Goal: Task Accomplishment & Management: Complete application form

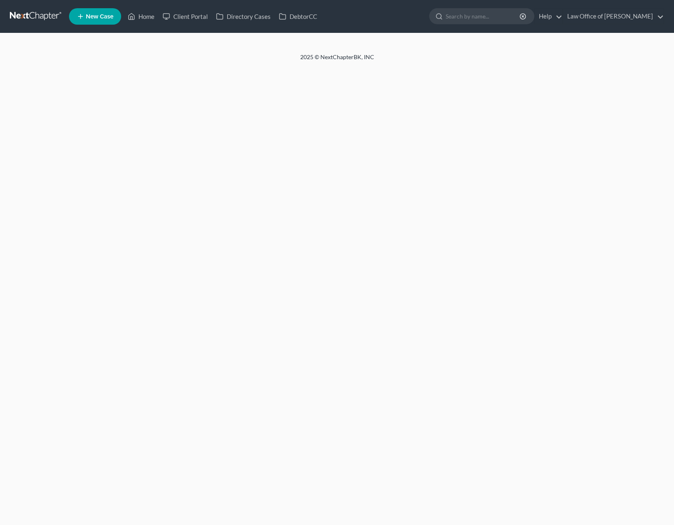
click at [82, 14] on icon at bounding box center [80, 16] width 7 height 10
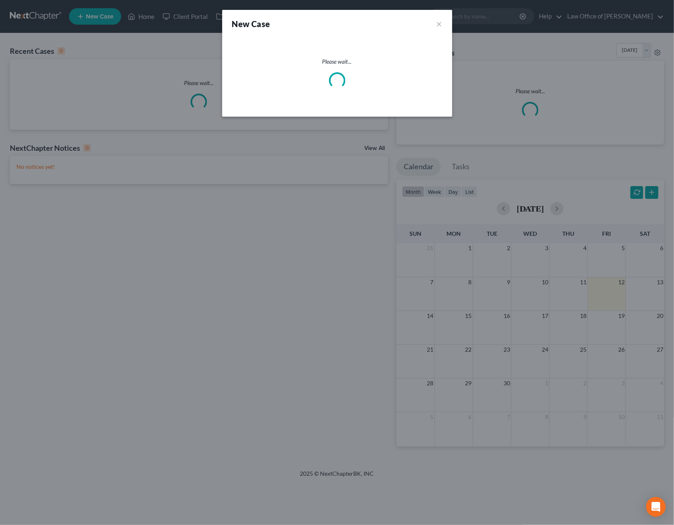
select select "7"
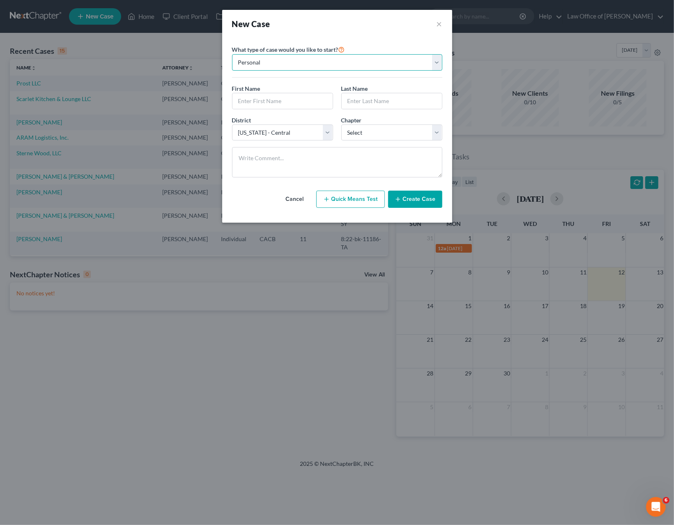
select select "1"
click option "Business" at bounding box center [0, 0] width 0 height 0
click at [260, 101] on input "text" at bounding box center [336, 101] width 209 height 16
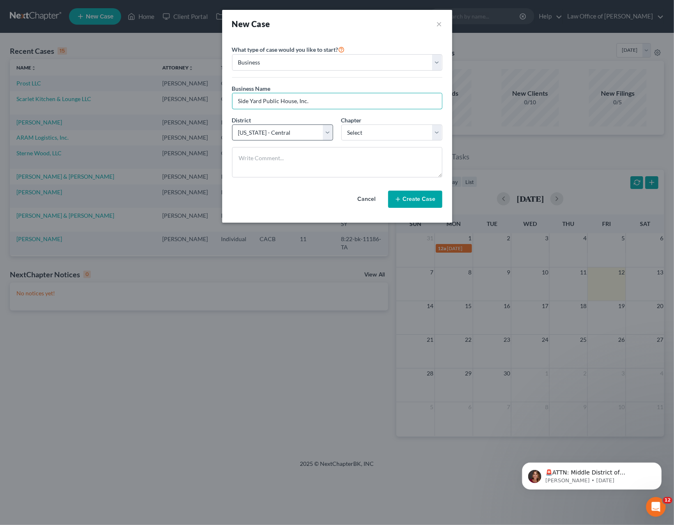
type input "Side Yard Public House, Inc."
select select "10"
click option "[US_STATE] - Southern" at bounding box center [0, 0] width 0 height 0
select select "1"
click option "11" at bounding box center [0, 0] width 0 height 0
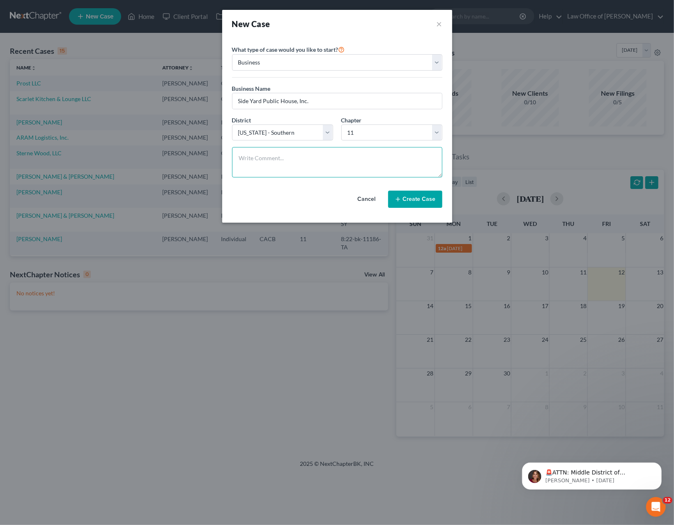
click at [367, 162] on textarea at bounding box center [337, 162] width 210 height 30
click at [415, 197] on button "Create Case" at bounding box center [415, 198] width 54 height 17
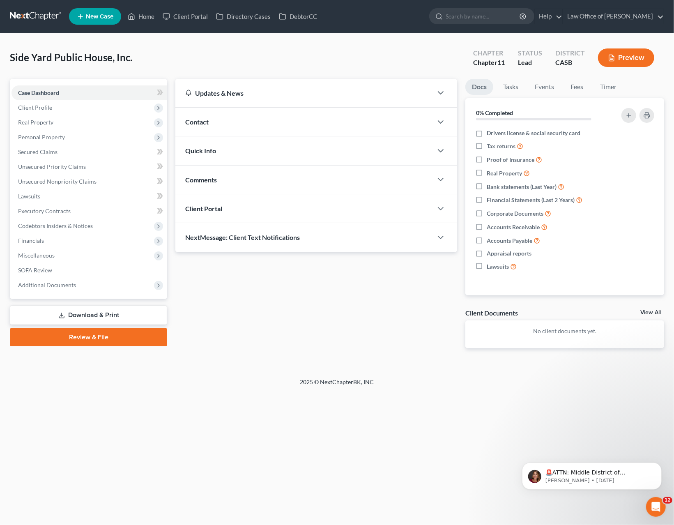
click at [104, 21] on link "New Case" at bounding box center [95, 16] width 52 height 16
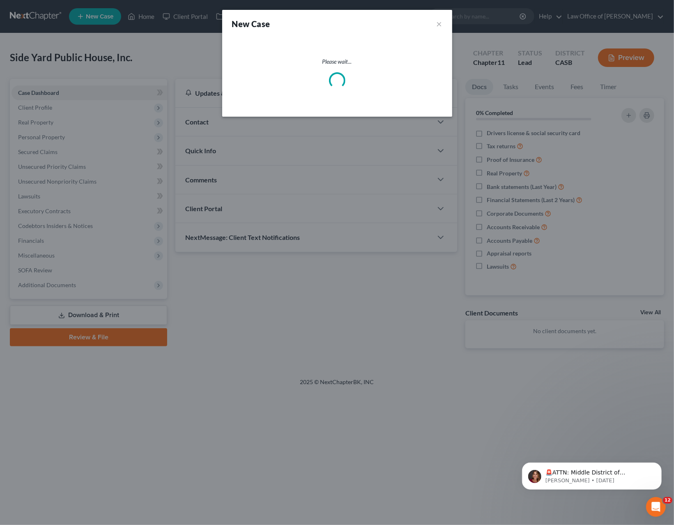
select select "7"
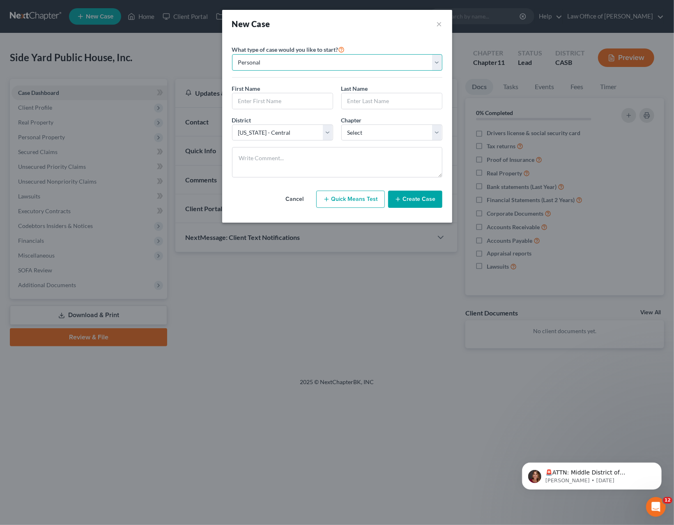
click at [232, 54] on select "Personal Business" at bounding box center [337, 62] width 210 height 16
select select "1"
click option "Business" at bounding box center [0, 0] width 0 height 0
click at [250, 98] on input "text" at bounding box center [336, 101] width 209 height 16
click at [261, 100] on input "text" at bounding box center [336, 101] width 209 height 16
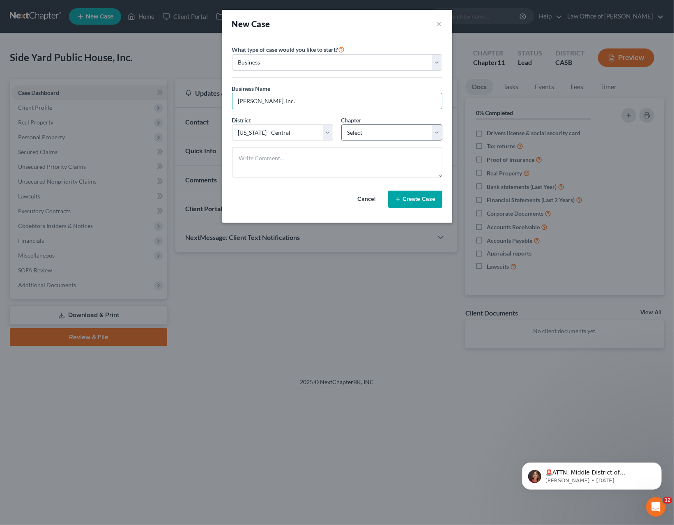
type input "[PERSON_NAME], Inc."
click at [341, 124] on select "Select 7 11 12" at bounding box center [391, 132] width 101 height 16
select select "1"
click option "11" at bounding box center [0, 0] width 0 height 0
click at [232, 124] on select "Select [US_STATE] - [GEOGRAPHIC_DATA] [US_STATE] - [GEOGRAPHIC_DATA][US_STATE] …" at bounding box center [282, 132] width 101 height 16
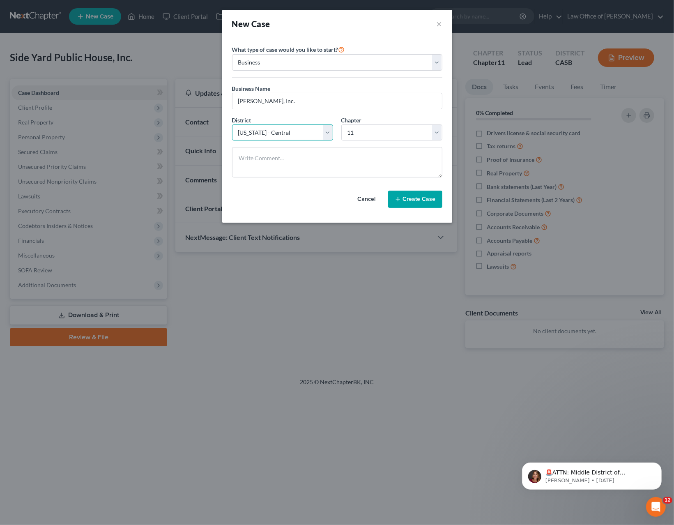
select select "10"
click option "[US_STATE] - Southern" at bounding box center [0, 0] width 0 height 0
click at [316, 193] on div "Cancel Create Case" at bounding box center [337, 199] width 210 height 30
click at [422, 202] on button "Create Case" at bounding box center [415, 198] width 54 height 17
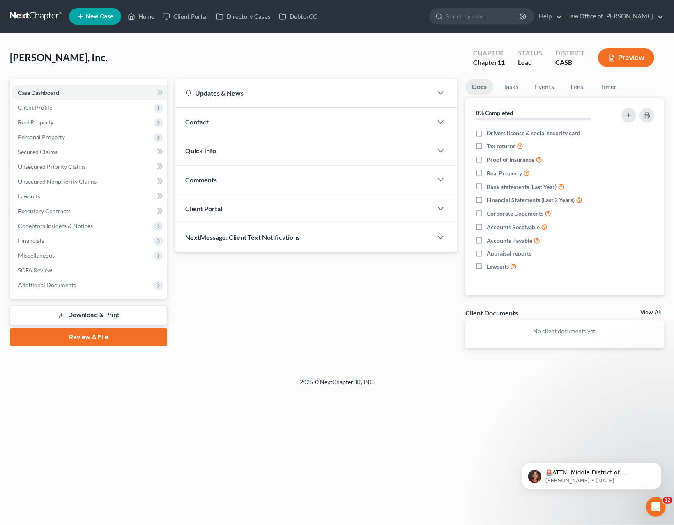
click at [101, 326] on div "Case Dashboard Payments Invoices Payments Payments Credit Report Client Profile" at bounding box center [88, 220] width 165 height 282
click at [94, 316] on link "Download & Print" at bounding box center [88, 314] width 157 height 19
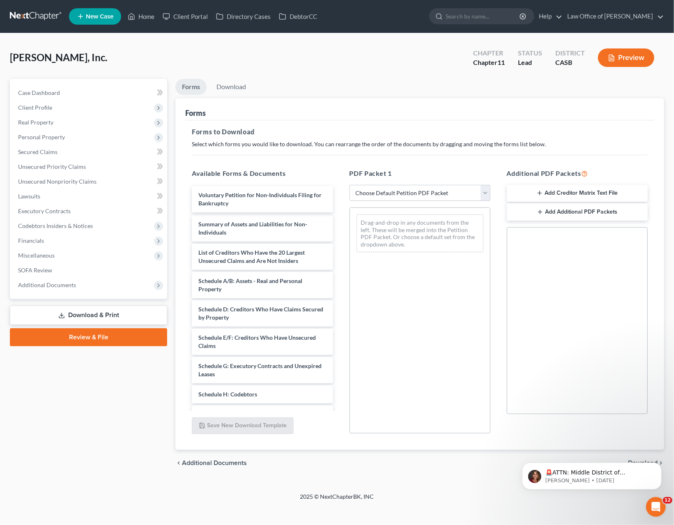
click at [267, 201] on div "Voluntary Petition for Non-Individuals Filing for Bankruptcy Voluntary Petition…" at bounding box center [262, 363] width 154 height 353
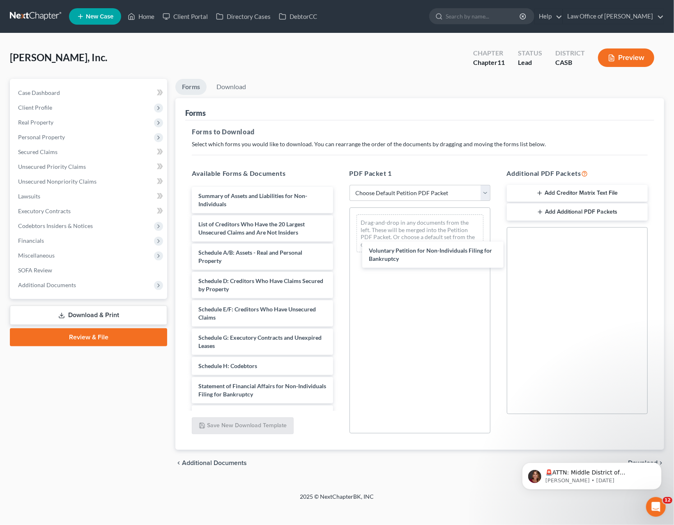
click at [339, 256] on div "Voluntary Petition for Non-Individuals Filing for Bankruptcy Voluntary Petition…" at bounding box center [262, 349] width 154 height 325
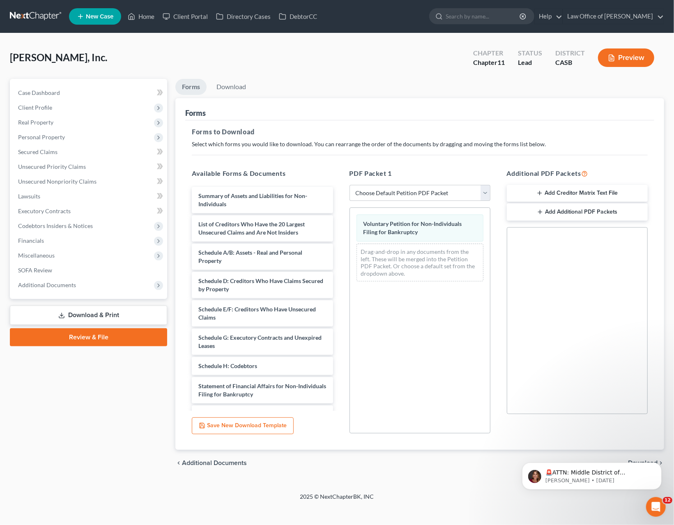
click at [624, 461] on div "🚨ATTN: Middle District of [US_STATE] The court has added a new Credit Counselin…" at bounding box center [591, 437] width 151 height 103
click at [657, 464] on icon "Dismiss notification" at bounding box center [658, 464] width 5 height 5
click at [646, 460] on span "Download" at bounding box center [643, 462] width 30 height 7
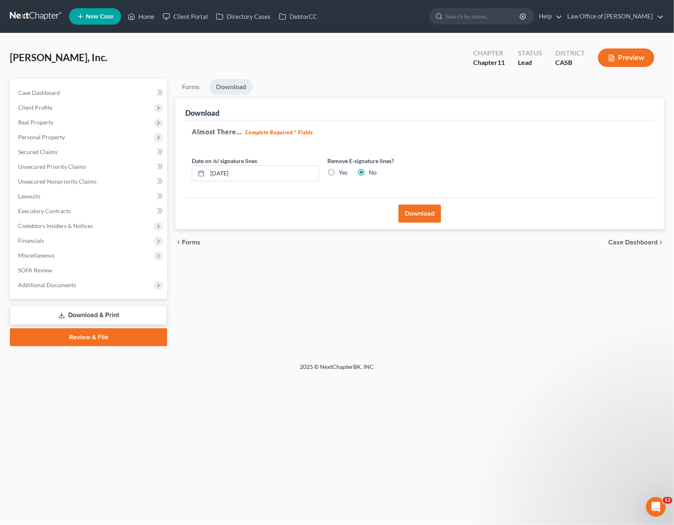
click at [424, 208] on button "Download" at bounding box center [419, 213] width 43 height 18
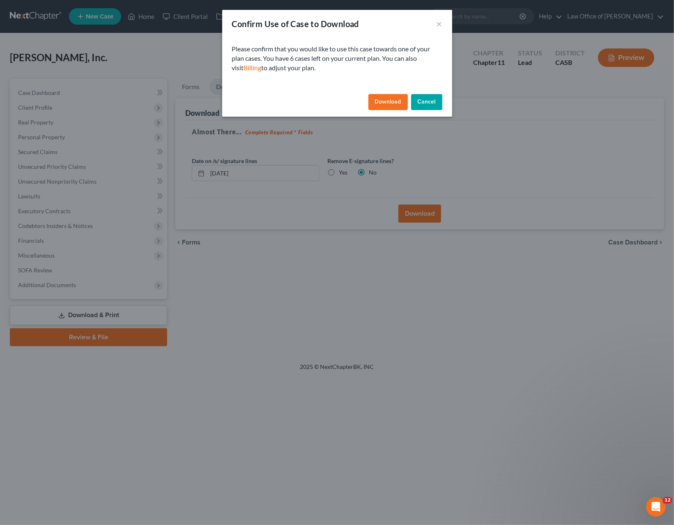
click at [389, 98] on button "Download" at bounding box center [387, 102] width 39 height 16
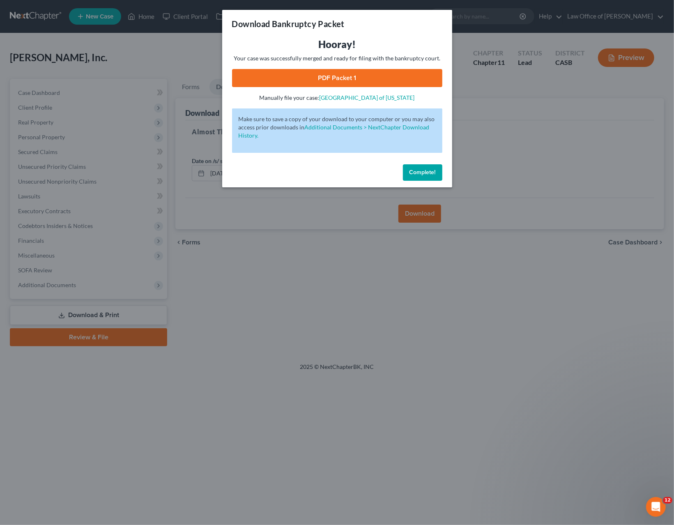
click at [417, 170] on span "Complete!" at bounding box center [422, 172] width 26 height 7
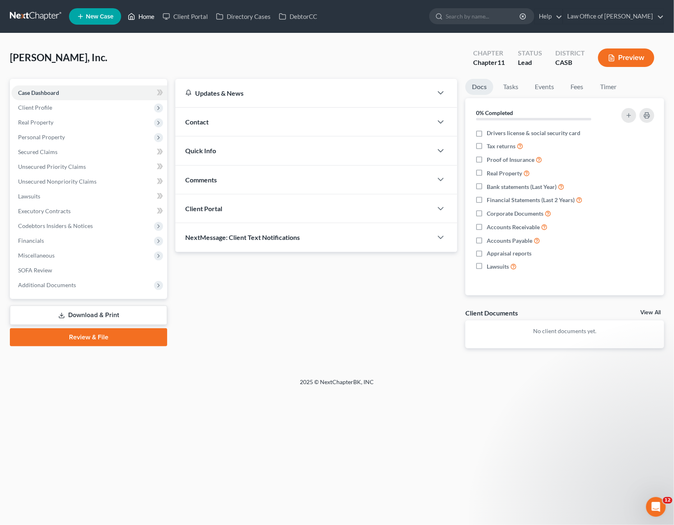
click at [149, 14] on link "Home" at bounding box center [141, 16] width 35 height 15
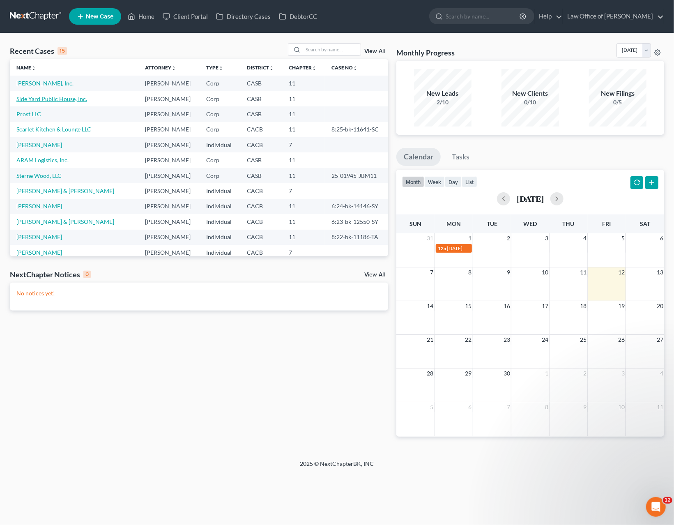
click at [55, 99] on link "Side Yard Public House, Inc." at bounding box center [51, 98] width 71 height 7
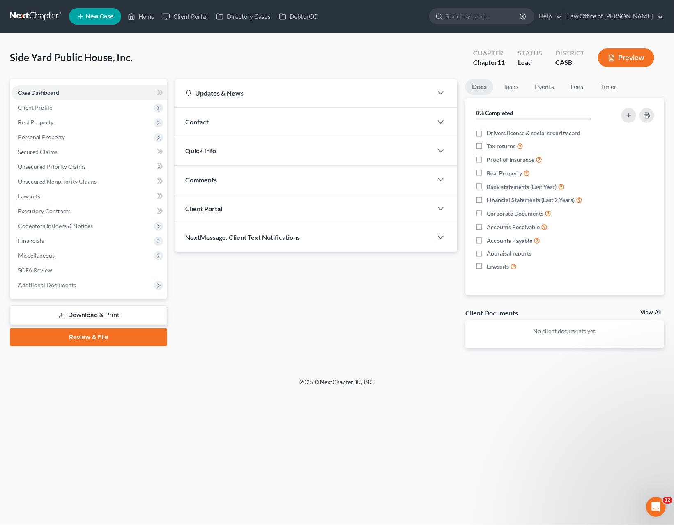
click at [102, 313] on link "Download & Print" at bounding box center [88, 314] width 157 height 19
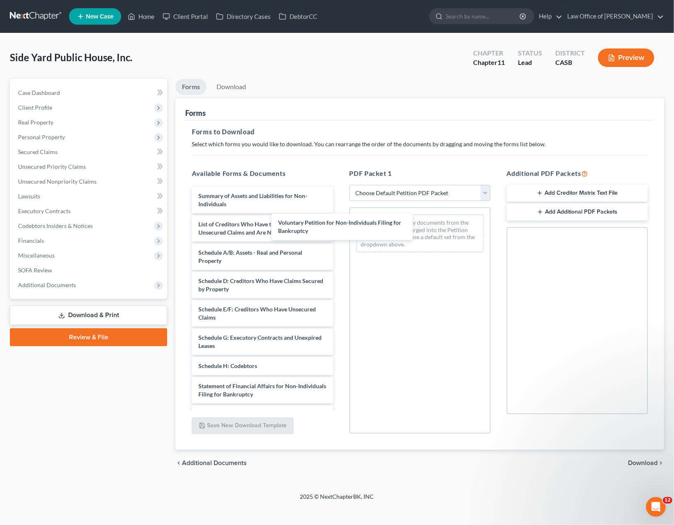
click at [339, 221] on div "Voluntary Petition for Non-Individuals Filing for Bankruptcy Voluntary Petition…" at bounding box center [262, 349] width 154 height 325
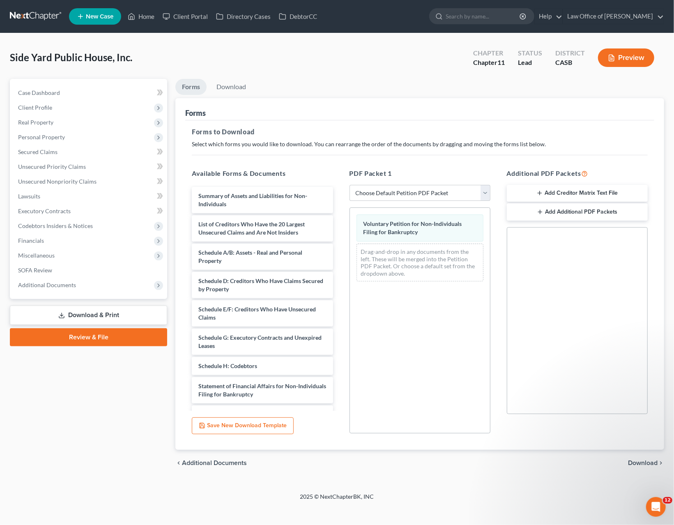
click at [647, 463] on span "Download" at bounding box center [643, 462] width 30 height 7
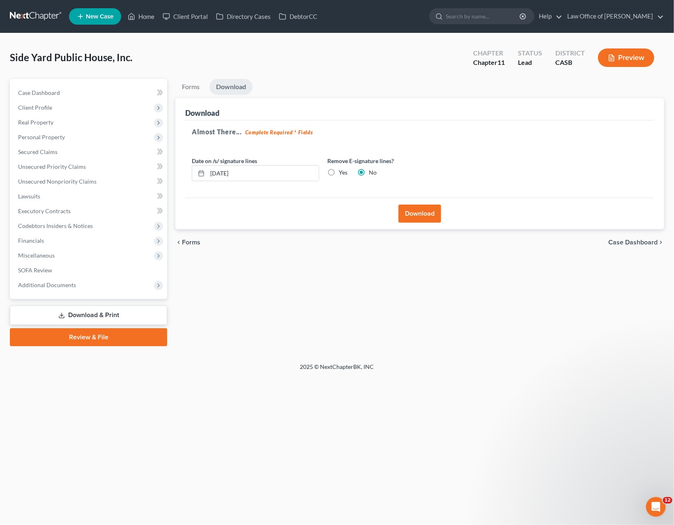
click at [416, 208] on button "Download" at bounding box center [419, 213] width 43 height 18
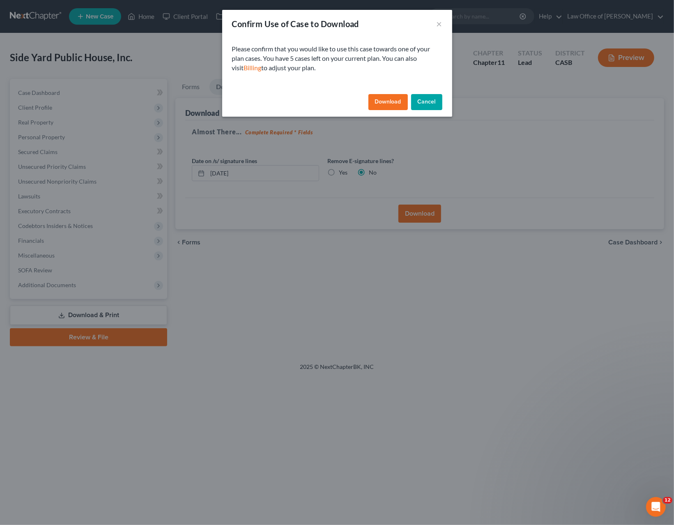
click at [392, 101] on button "Download" at bounding box center [387, 102] width 39 height 16
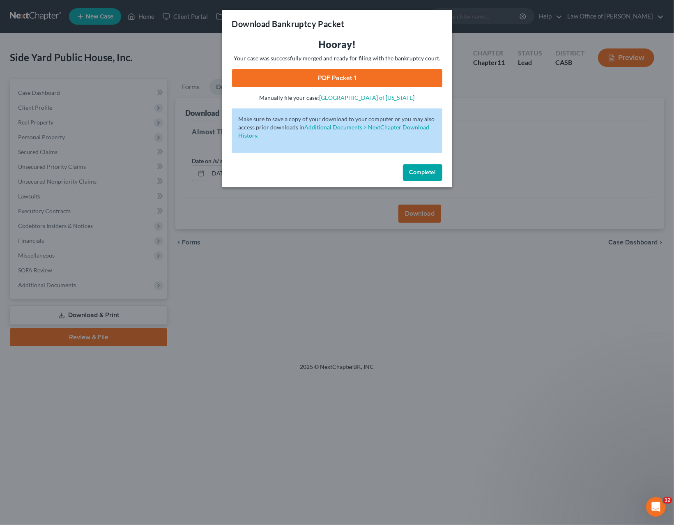
click at [422, 173] on span "Complete!" at bounding box center [422, 172] width 26 height 7
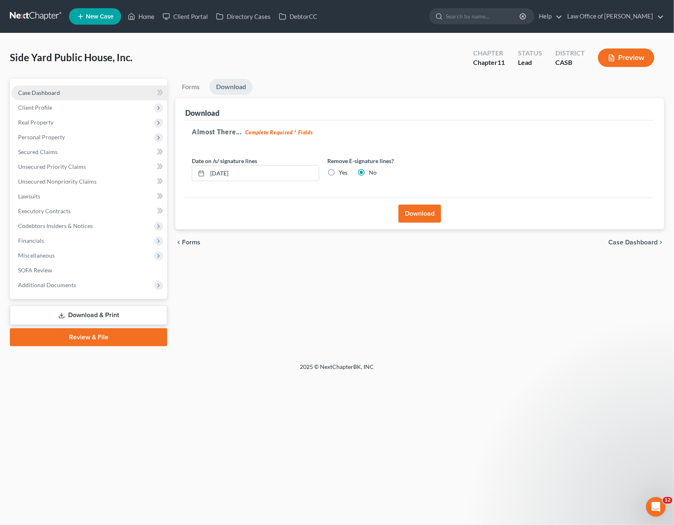
click at [38, 99] on link "Case Dashboard" at bounding box center [89, 92] width 156 height 15
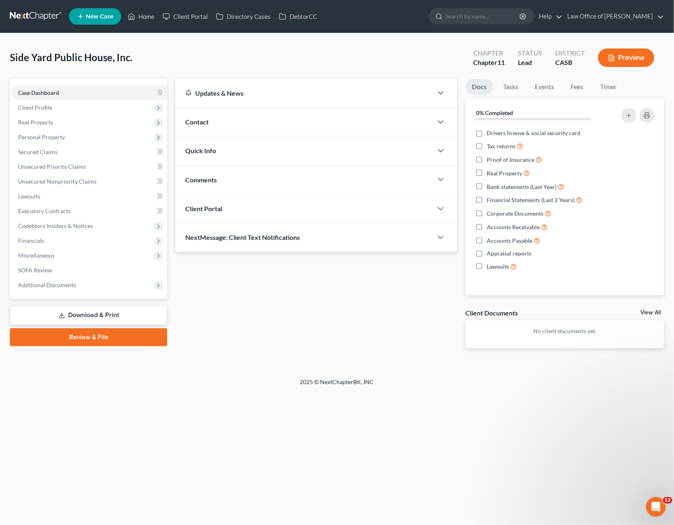
click at [208, 205] on span "Client Portal" at bounding box center [203, 208] width 37 height 8
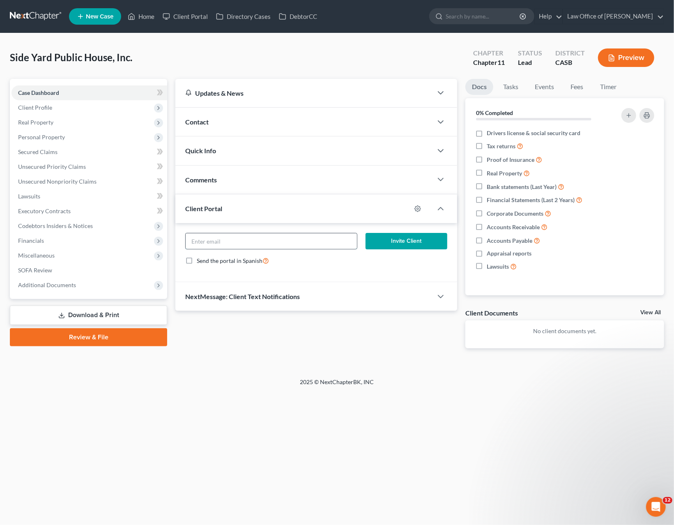
click at [236, 240] on input "email" at bounding box center [271, 241] width 171 height 16
click at [252, 238] on input "email" at bounding box center [271, 241] width 171 height 16
paste input "[PERSON_NAME] <[PERSON_NAME][EMAIL_ADDRESS][PERSON_NAME][DOMAIN_NAME]>"
type input "[PERSON_NAME][EMAIL_ADDRESS][PERSON_NAME][DOMAIN_NAME]"
click at [396, 239] on button "Invite Client" at bounding box center [406, 241] width 82 height 16
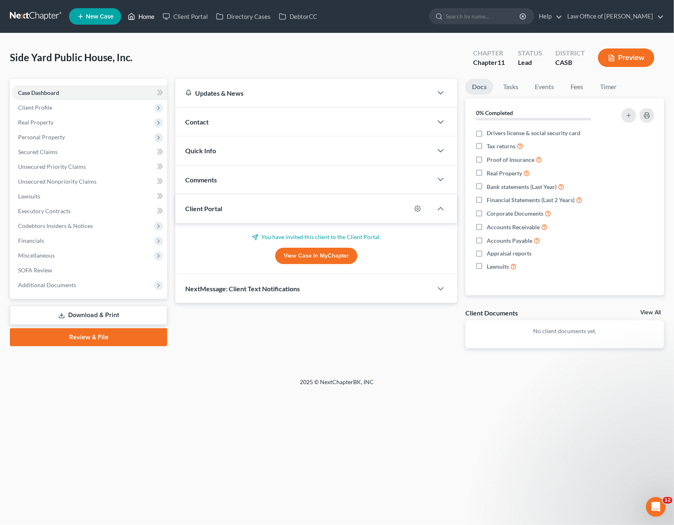
click at [141, 17] on link "Home" at bounding box center [141, 16] width 35 height 15
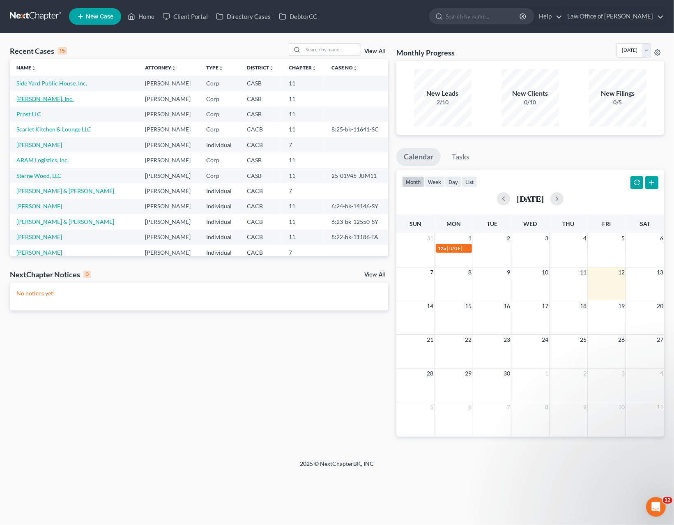
click at [37, 100] on link "[PERSON_NAME], Inc." at bounding box center [44, 98] width 57 height 7
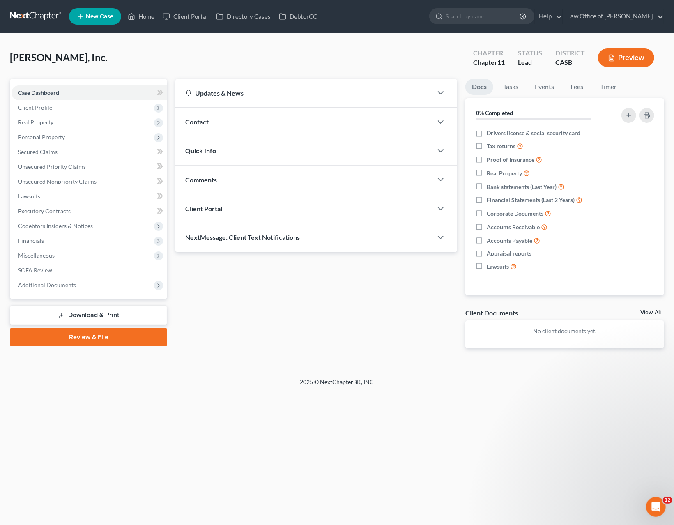
click at [238, 204] on div "Client Portal" at bounding box center [303, 208] width 257 height 28
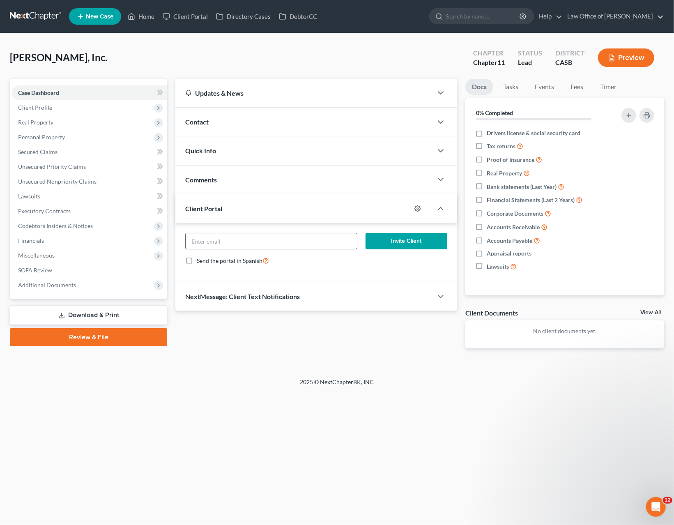
click at [324, 236] on input "email" at bounding box center [271, 241] width 171 height 16
paste input "[PERSON_NAME] <[PERSON_NAME][EMAIL_ADDRESS][PERSON_NAME][DOMAIN_NAME]>"
type input "[PERSON_NAME][EMAIL_ADDRESS][PERSON_NAME][DOMAIN_NAME]"
click at [405, 237] on button "Invite Client" at bounding box center [406, 241] width 82 height 16
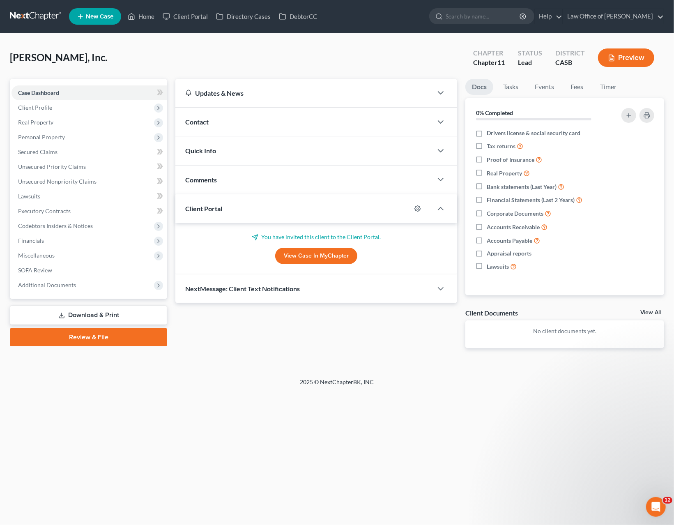
click at [483, 403] on div "Home New Case Client Portal Directory Cases DebtorCC Law Office of [PERSON_NAME…" at bounding box center [337, 262] width 674 height 525
click at [145, 420] on div "Home New Case Client Portal Directory Cases DebtorCC Law Office of [PERSON_NAME…" at bounding box center [337, 262] width 674 height 525
